Goal: Task Accomplishment & Management: Manage account settings

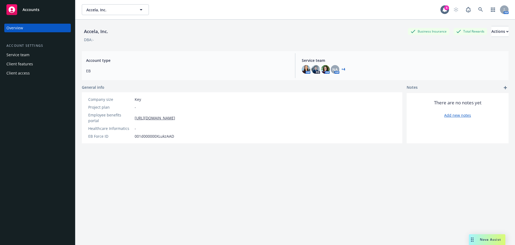
click at [342, 69] on link "+ 4" at bounding box center [344, 69] width 4 height 3
